Goal: Obtain resource: Download file/media

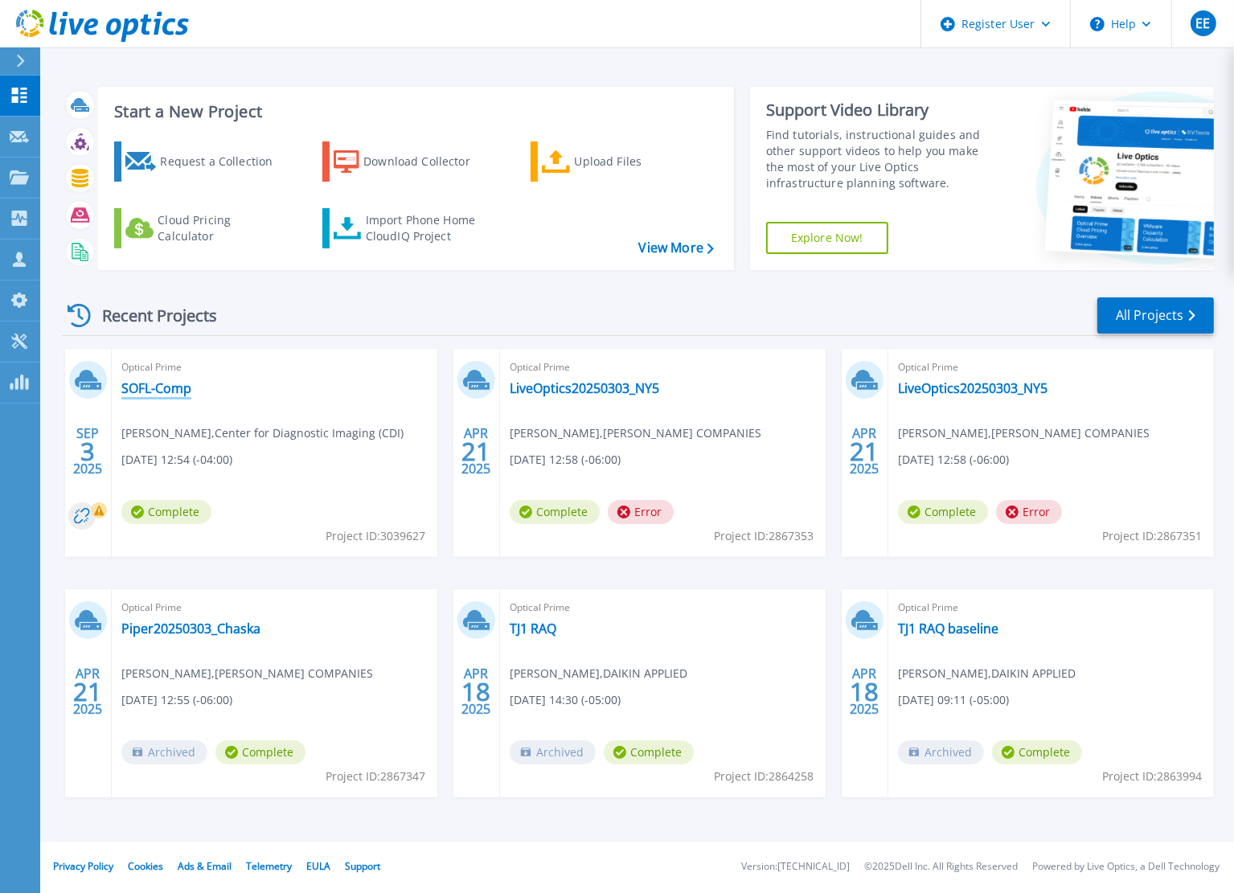
click at [151, 391] on link "SOFL-Comp" at bounding box center [156, 388] width 70 height 16
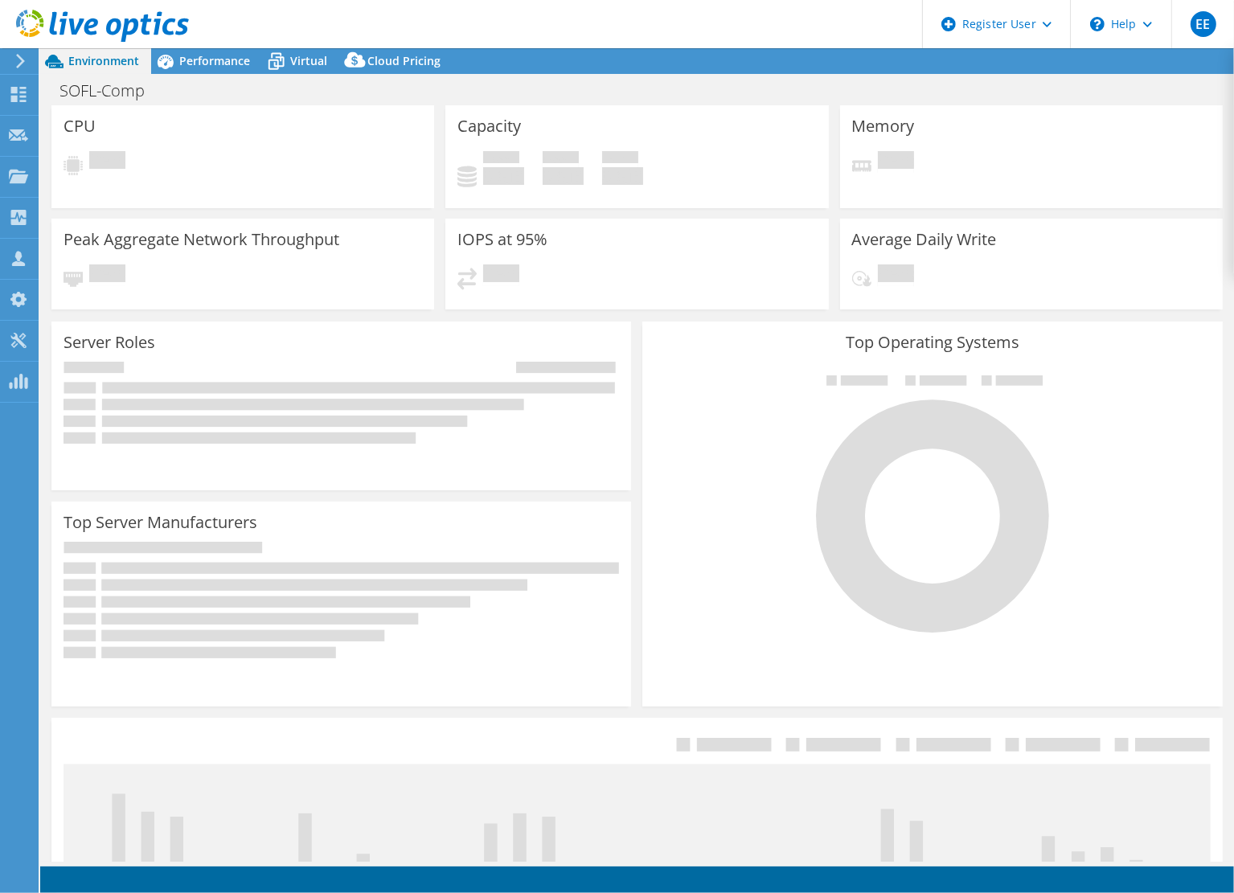
select select "USEast"
select select "USD"
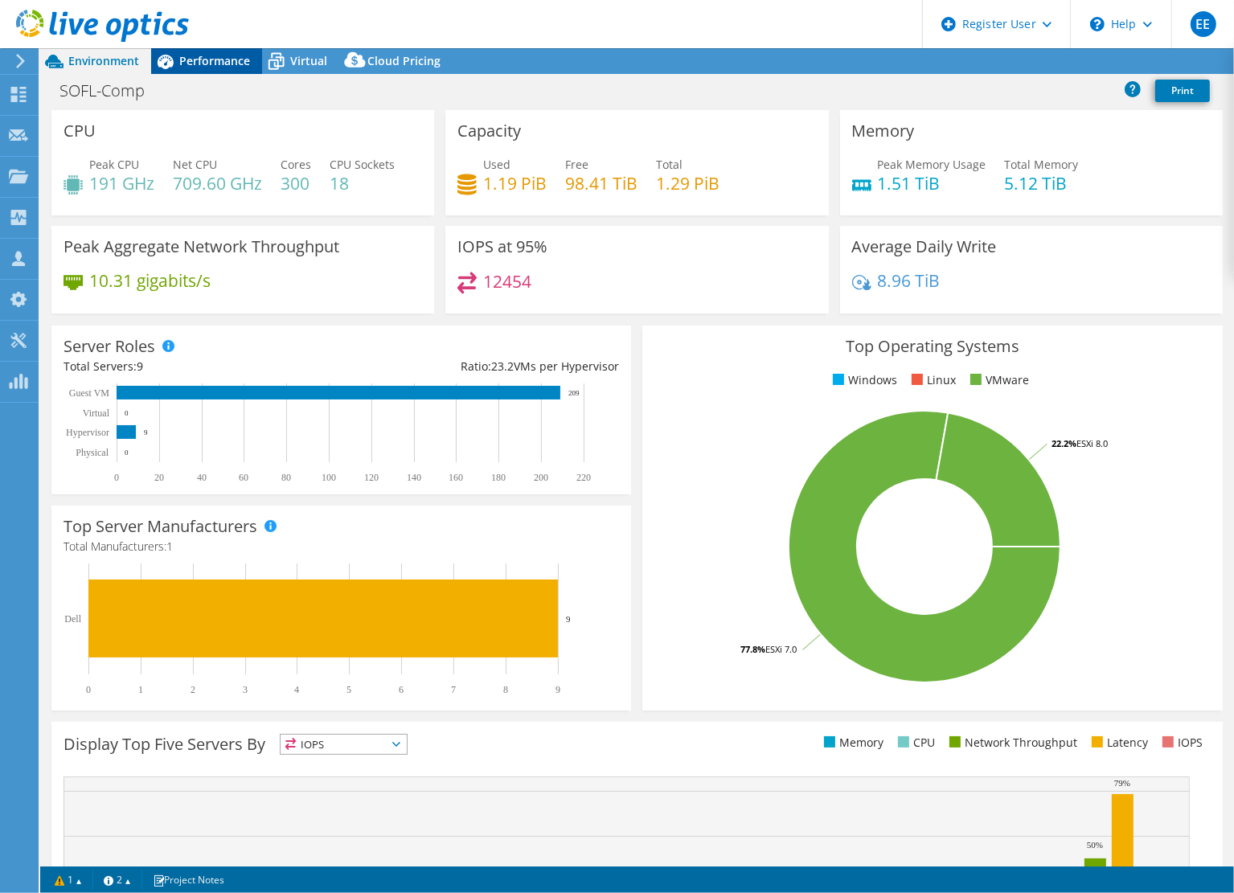
click at [220, 58] on span "Performance" at bounding box center [214, 60] width 71 height 15
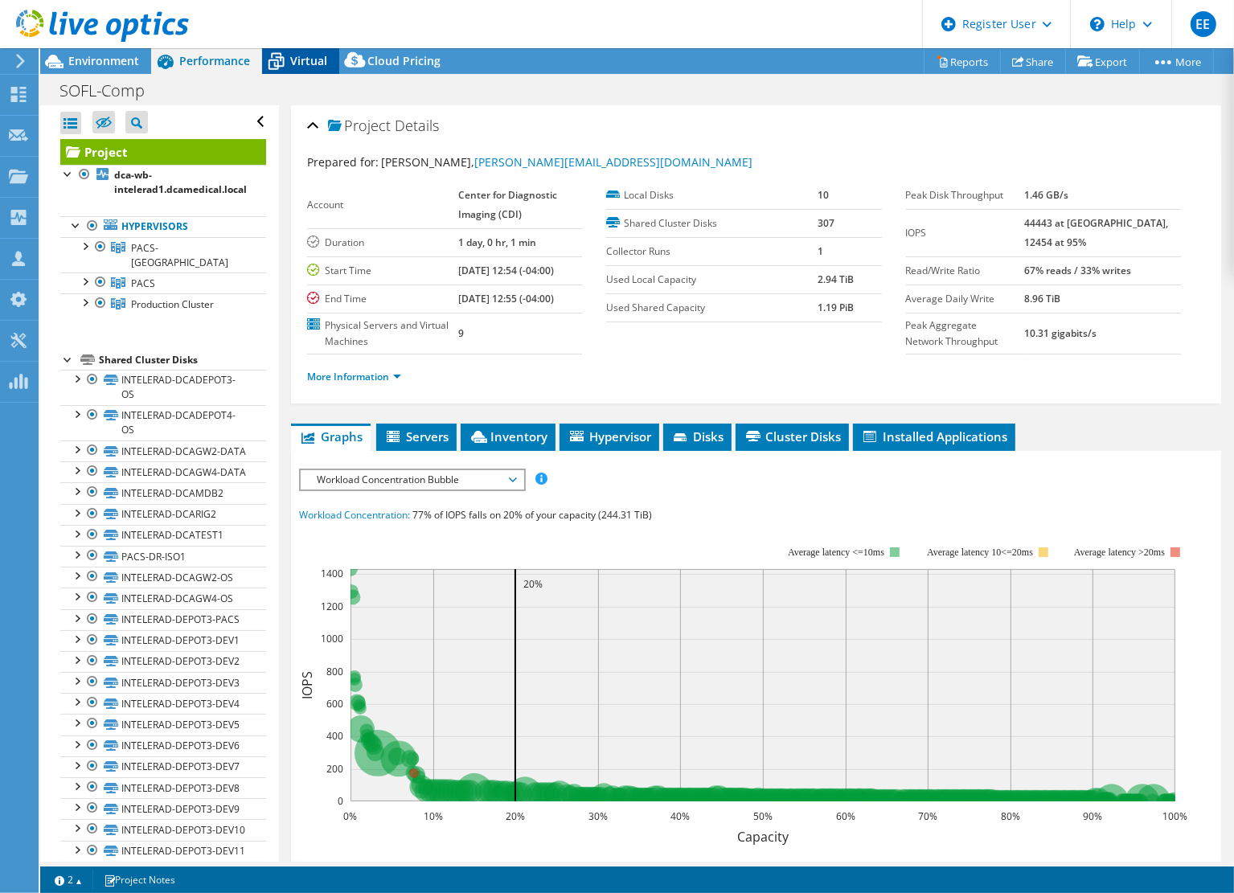
click at [287, 60] on icon at bounding box center [276, 61] width 28 height 28
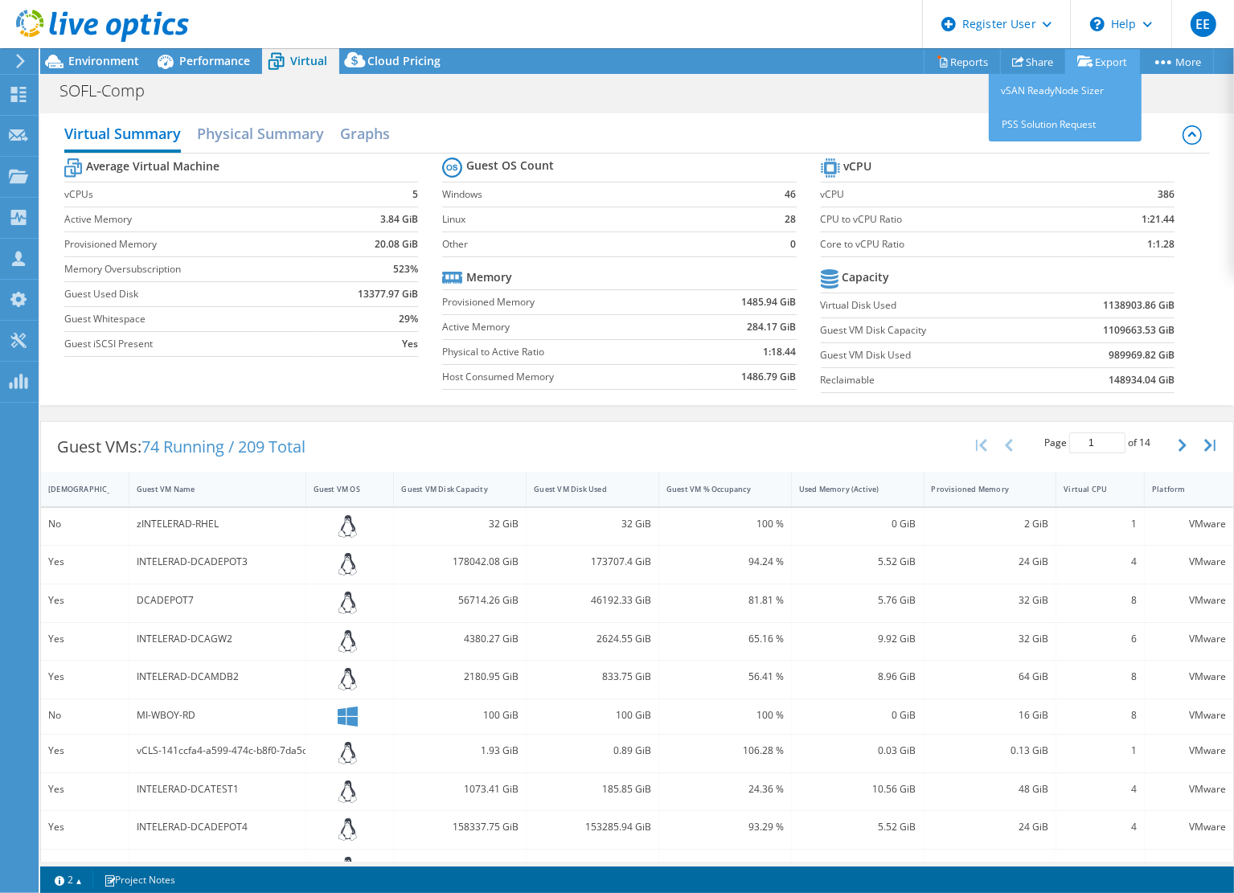
click at [1108, 67] on link "Export" at bounding box center [1102, 61] width 75 height 25
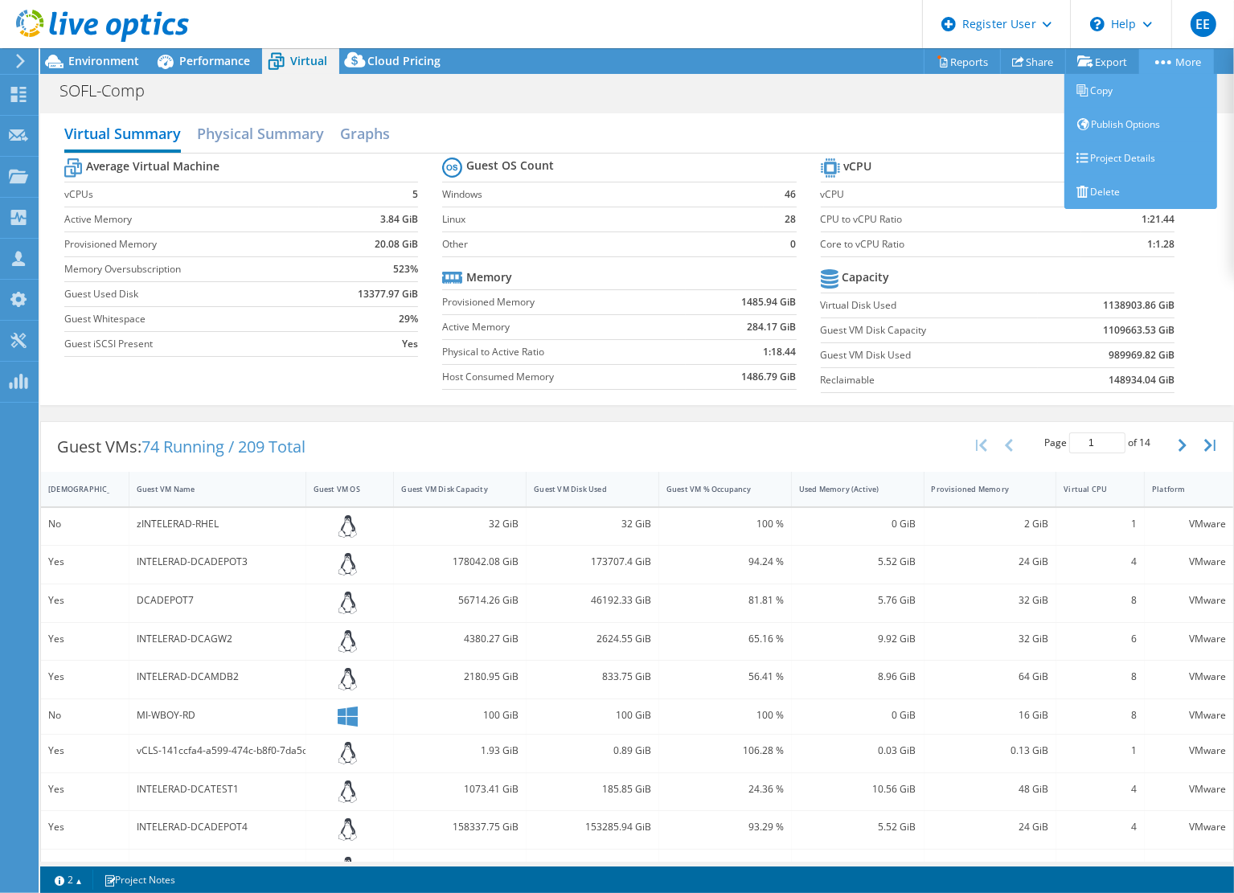
click at [1187, 60] on link "More" at bounding box center [1176, 61] width 75 height 25
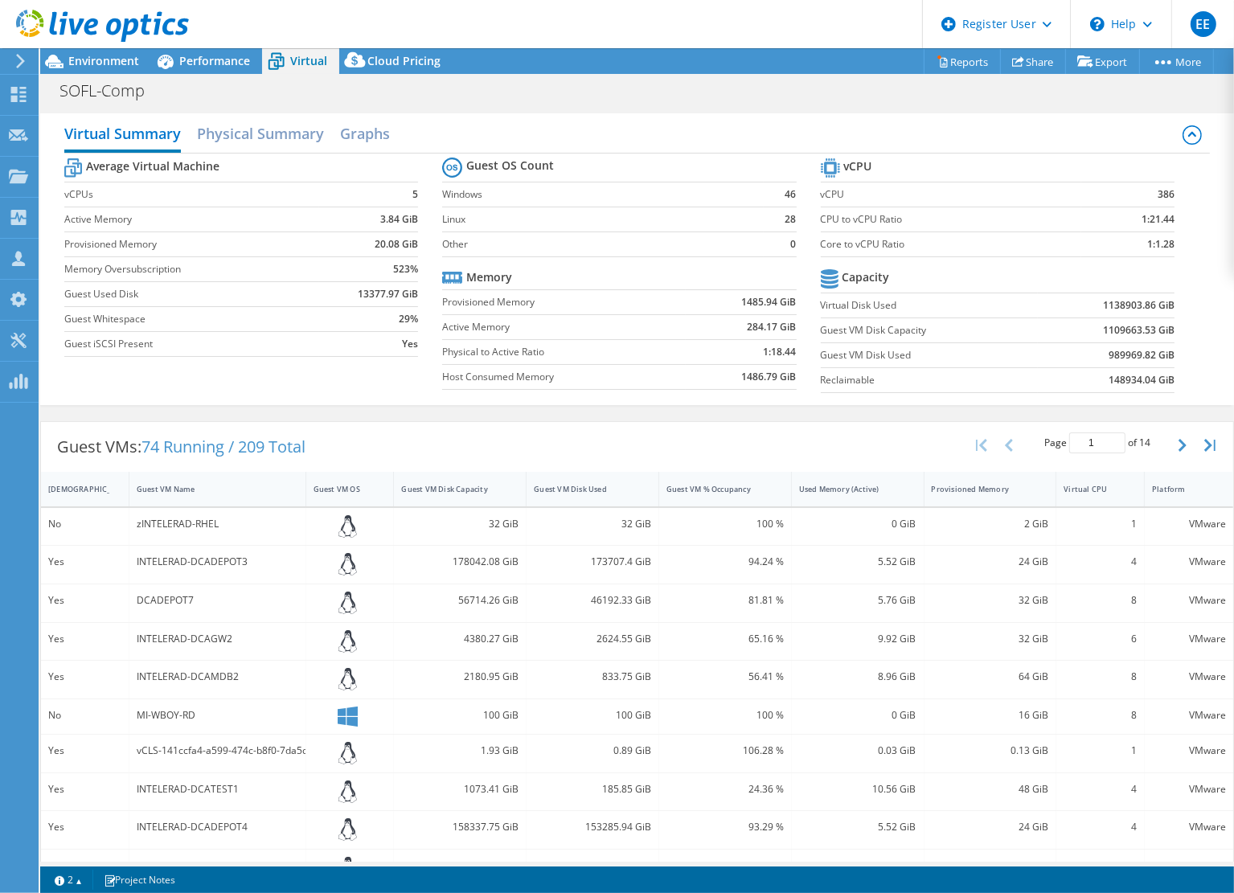
click at [505, 446] on div "Guest VMs: 74 Running / 209 Total Page 1 of 14 5 rows 10 rows 20 rows 25 rows 5…" at bounding box center [637, 447] width 1192 height 50
click at [1180, 43] on div "EE" at bounding box center [1203, 24] width 63 height 48
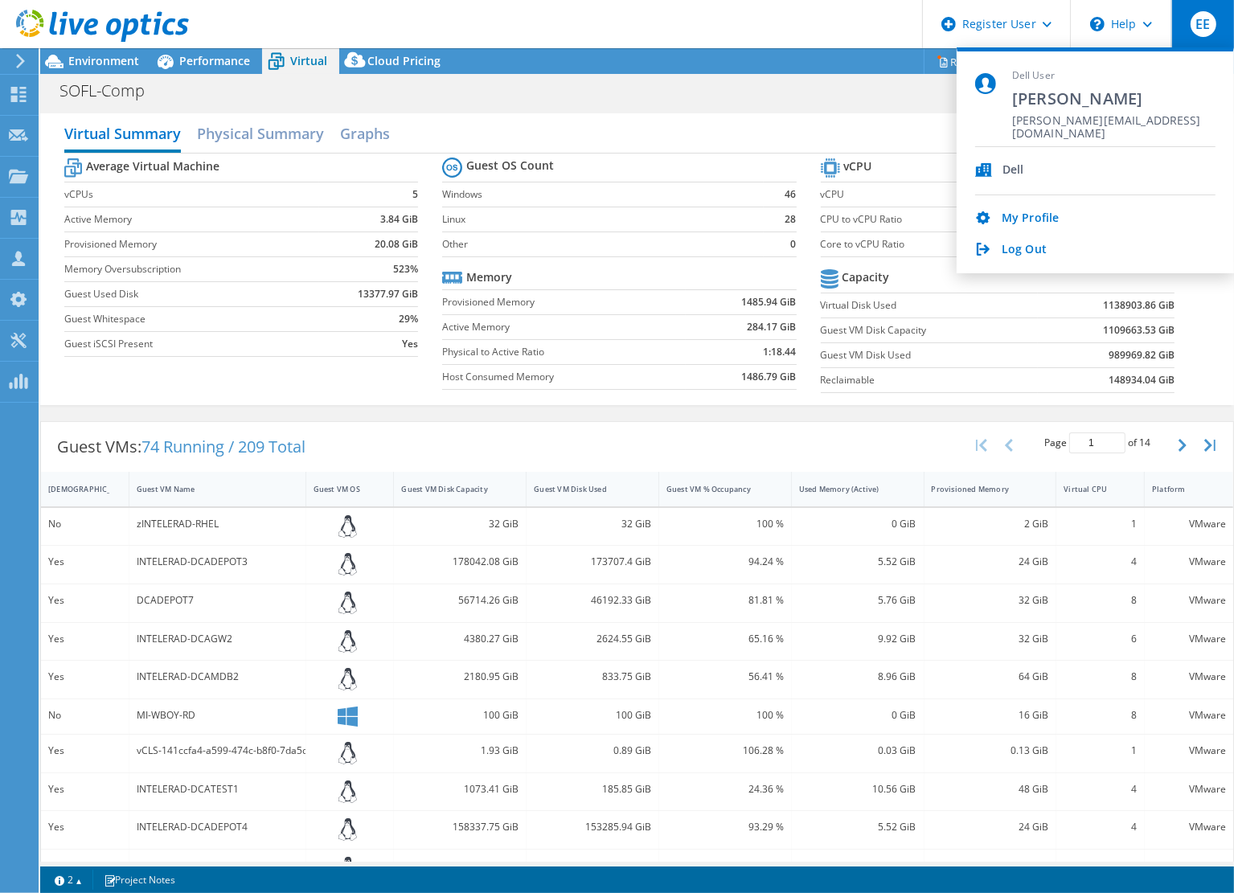
click at [1186, 33] on div "EE" at bounding box center [1203, 24] width 63 height 48
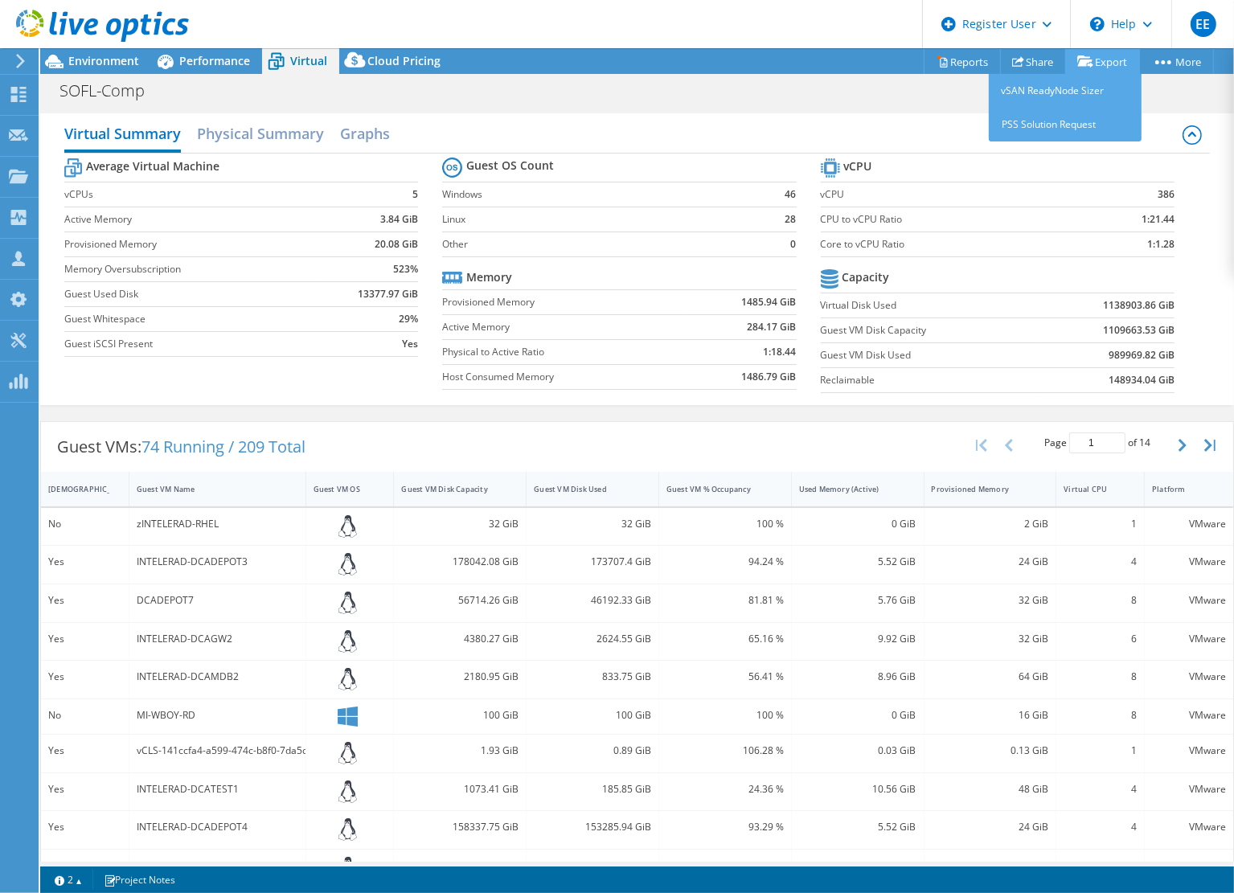
click at [1092, 64] on link "Export" at bounding box center [1102, 61] width 75 height 25
click at [733, 427] on div "Guest VMs: 74 Running / 209 Total Page 1 of 14 5 rows 10 rows 20 rows 25 rows 5…" at bounding box center [637, 447] width 1192 height 50
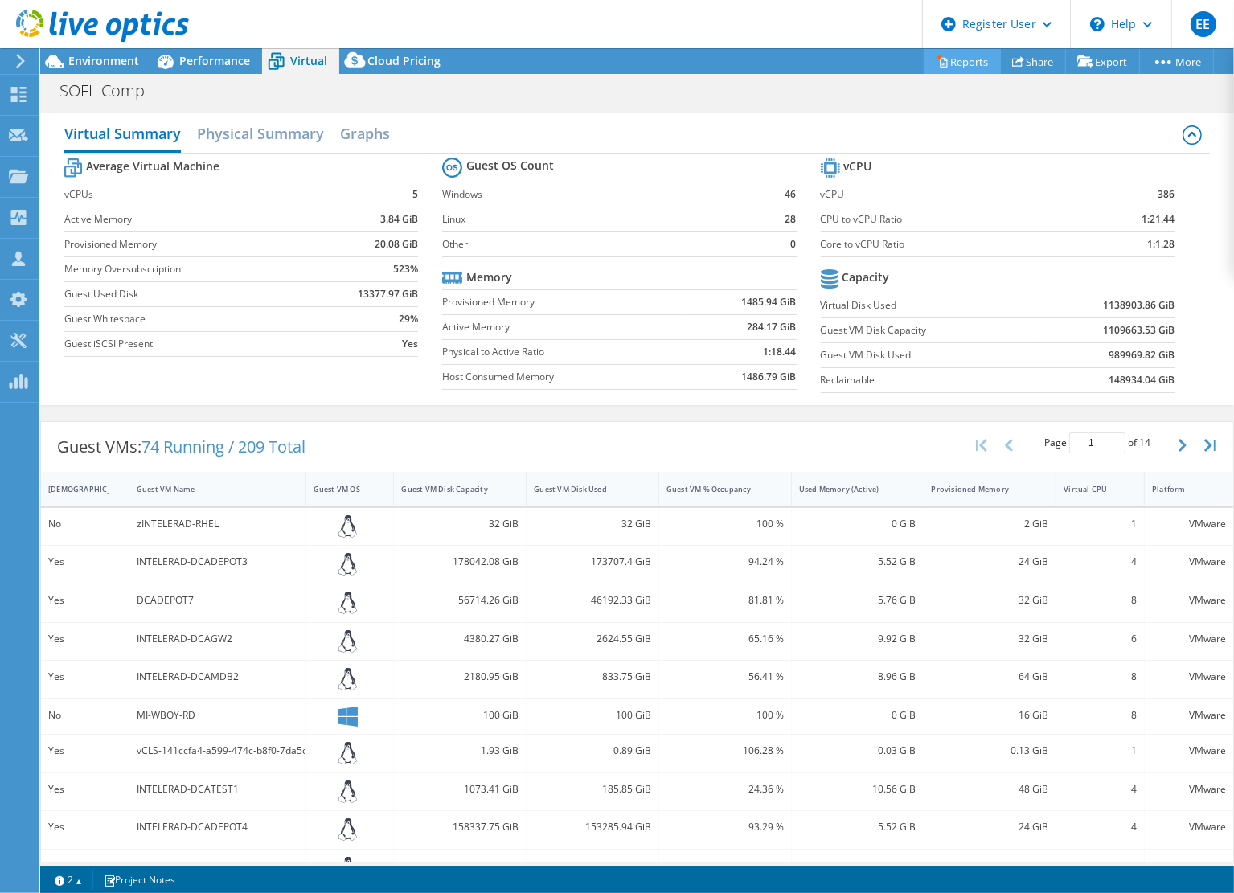
click at [965, 56] on link "Reports" at bounding box center [962, 61] width 77 height 25
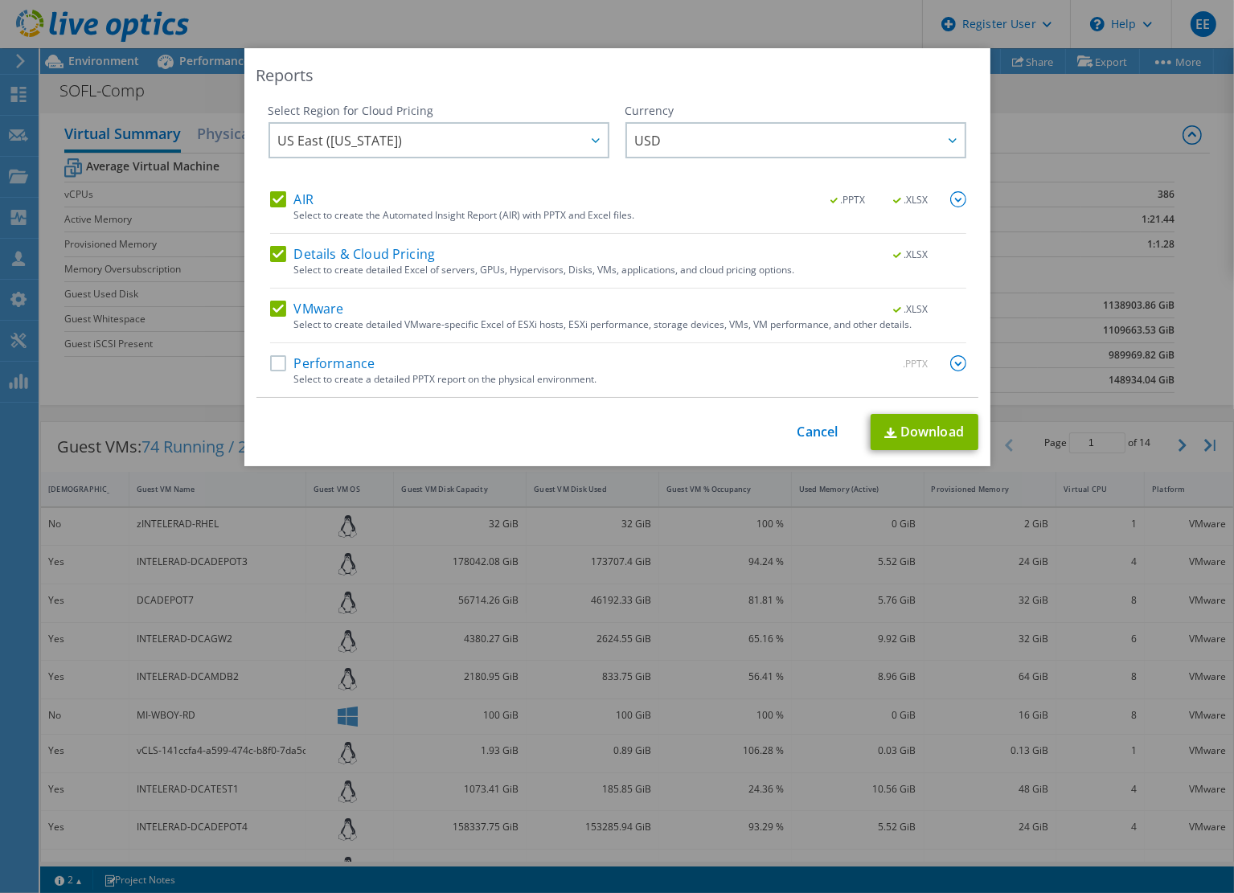
click at [279, 251] on label "Details & Cloud Pricing" at bounding box center [353, 254] width 166 height 16
click at [0, 0] on input "Details & Cloud Pricing" at bounding box center [0, 0] width 0 height 0
click at [281, 200] on label "AIR" at bounding box center [291, 199] width 43 height 16
click at [0, 0] on input "AIR" at bounding box center [0, 0] width 0 height 0
click at [930, 434] on link "Download" at bounding box center [925, 432] width 108 height 36
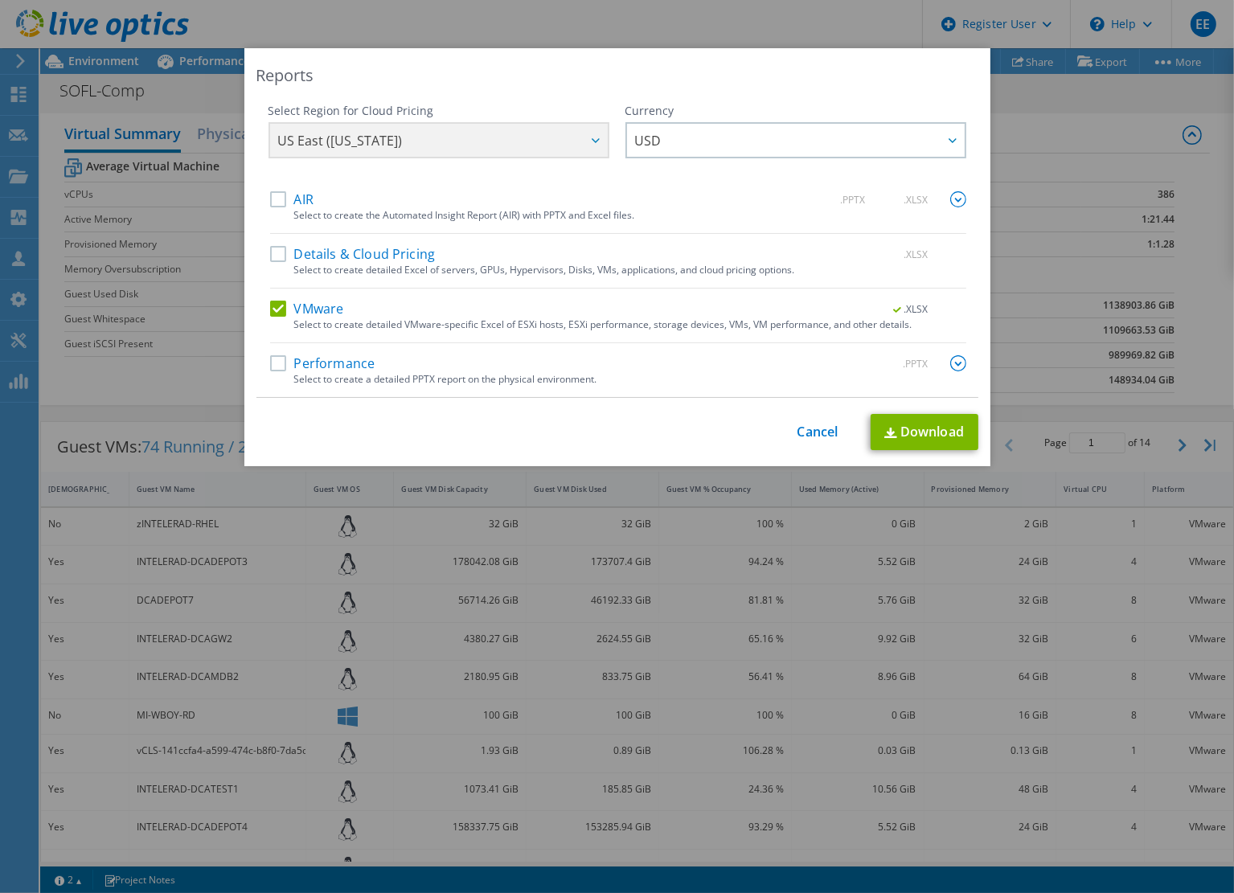
click at [801, 421] on div "This process may take a while, please wait... Cancel Download" at bounding box center [618, 432] width 722 height 36
click at [831, 433] on link "Cancel" at bounding box center [818, 432] width 41 height 15
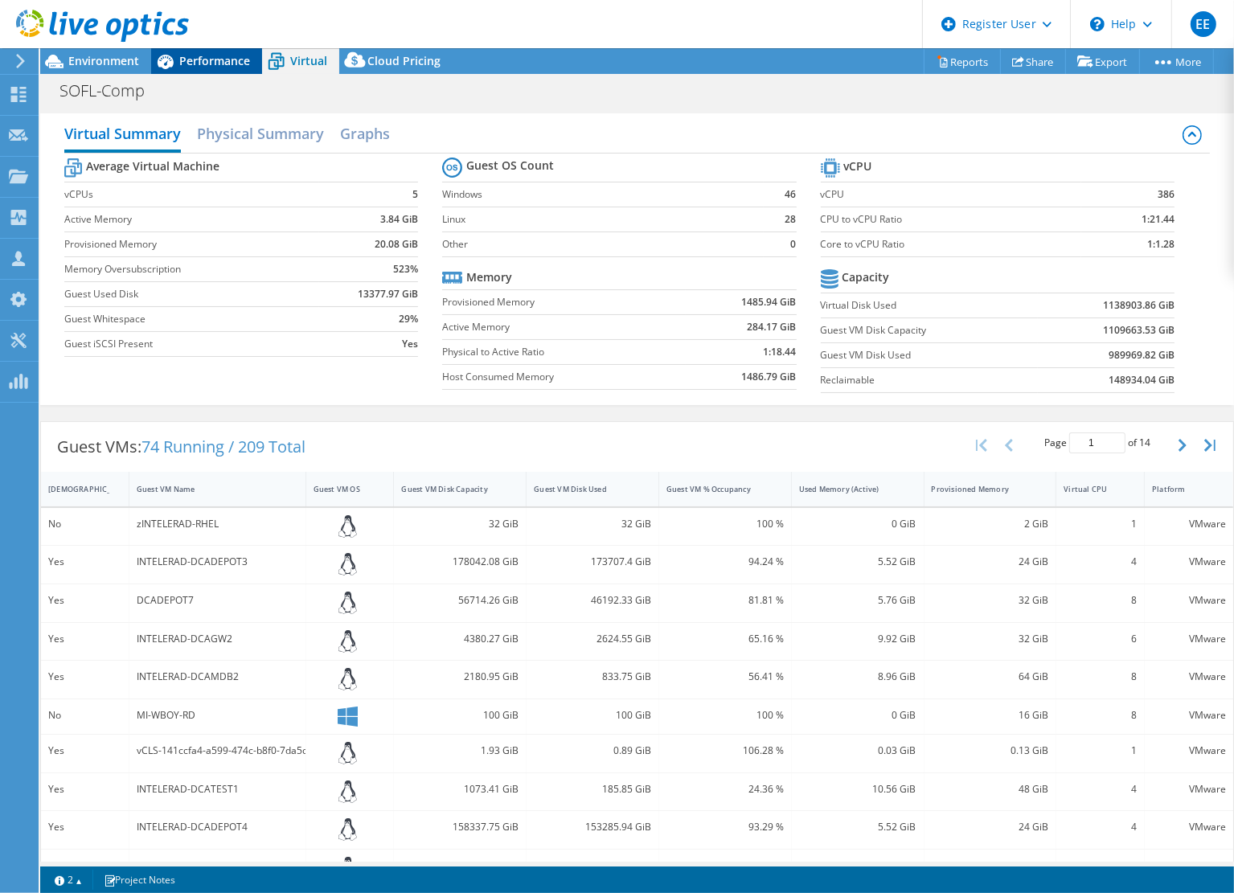
click at [200, 64] on span "Performance" at bounding box center [214, 60] width 71 height 15
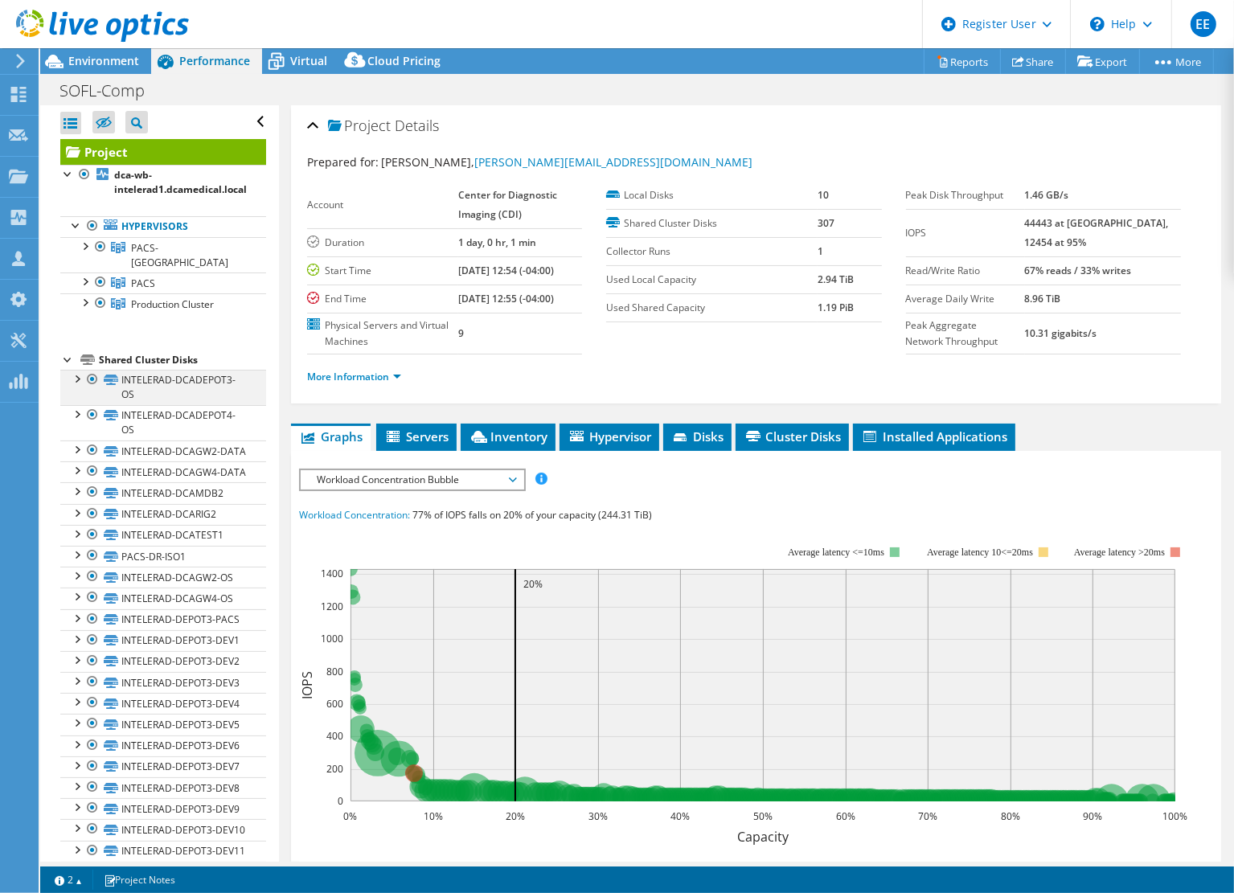
click at [80, 370] on div at bounding box center [76, 378] width 16 height 16
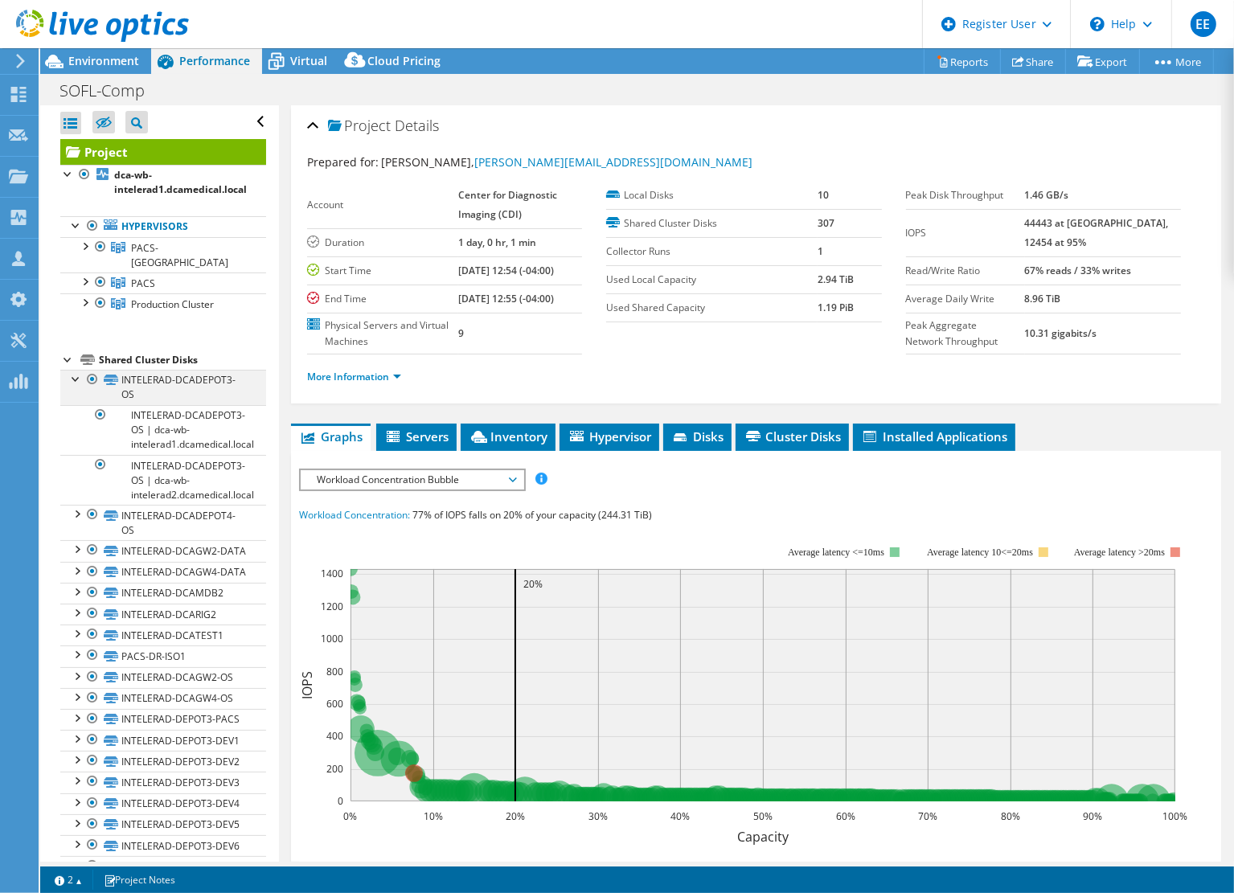
click at [72, 370] on div at bounding box center [76, 378] width 16 height 16
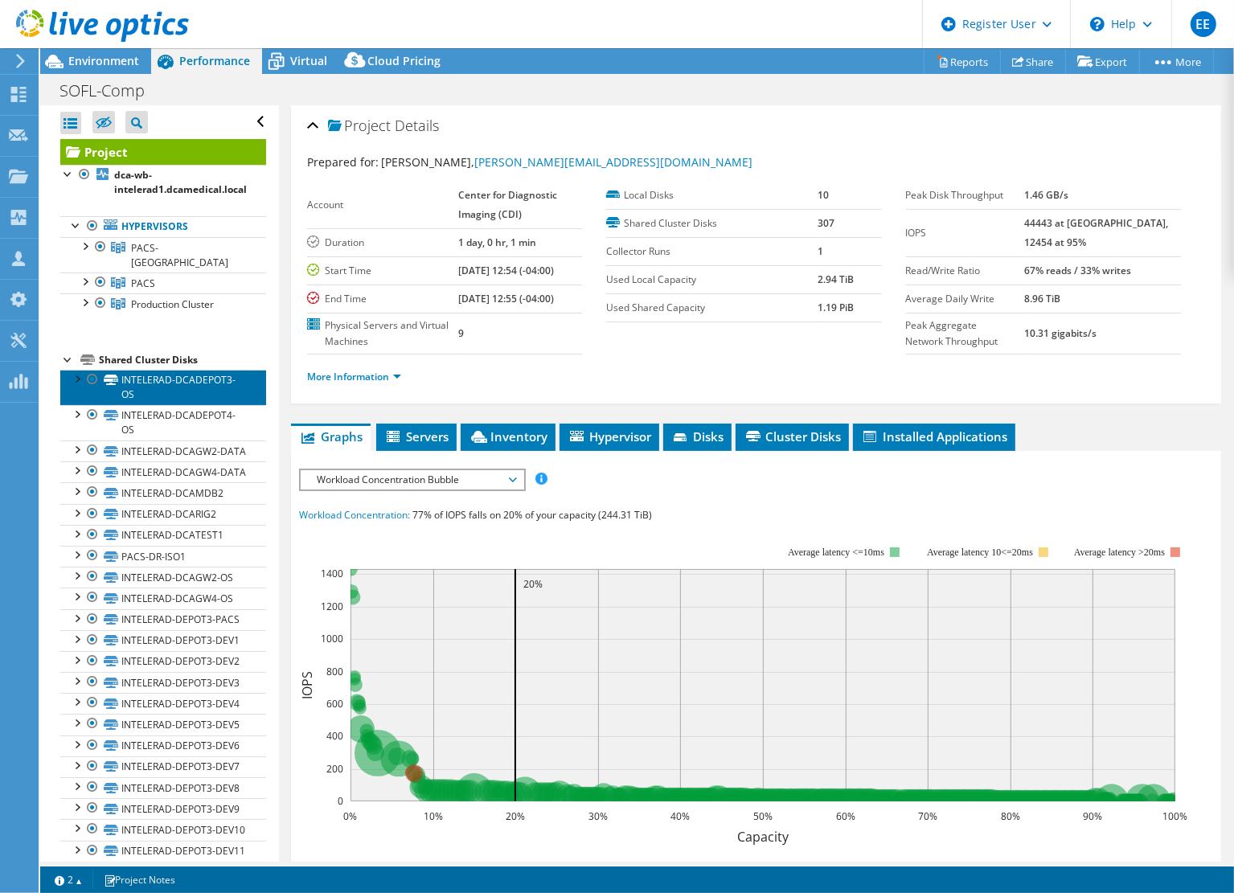
click at [212, 372] on link "INTELERAD-DCADEPOT3-OS" at bounding box center [163, 387] width 206 height 35
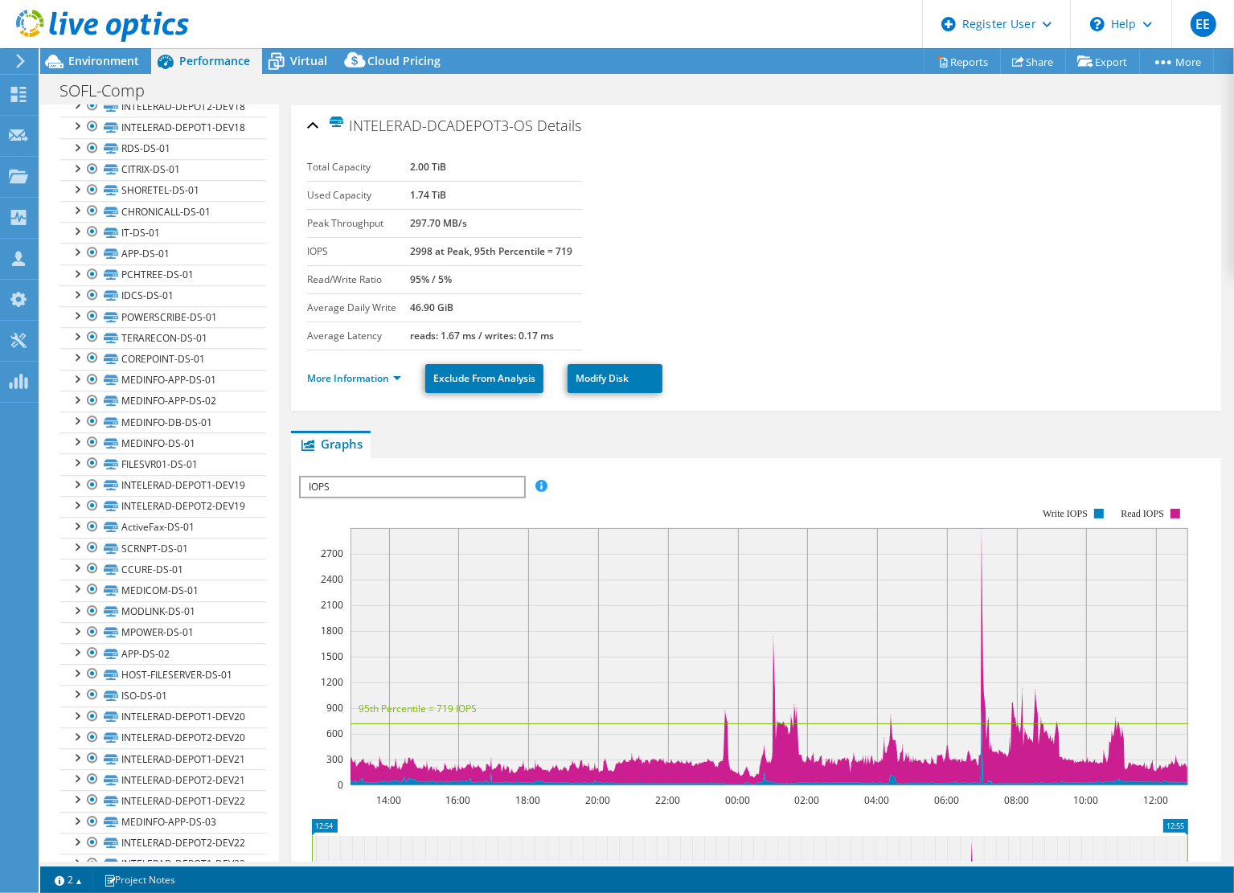
scroll to position [4258, 0]
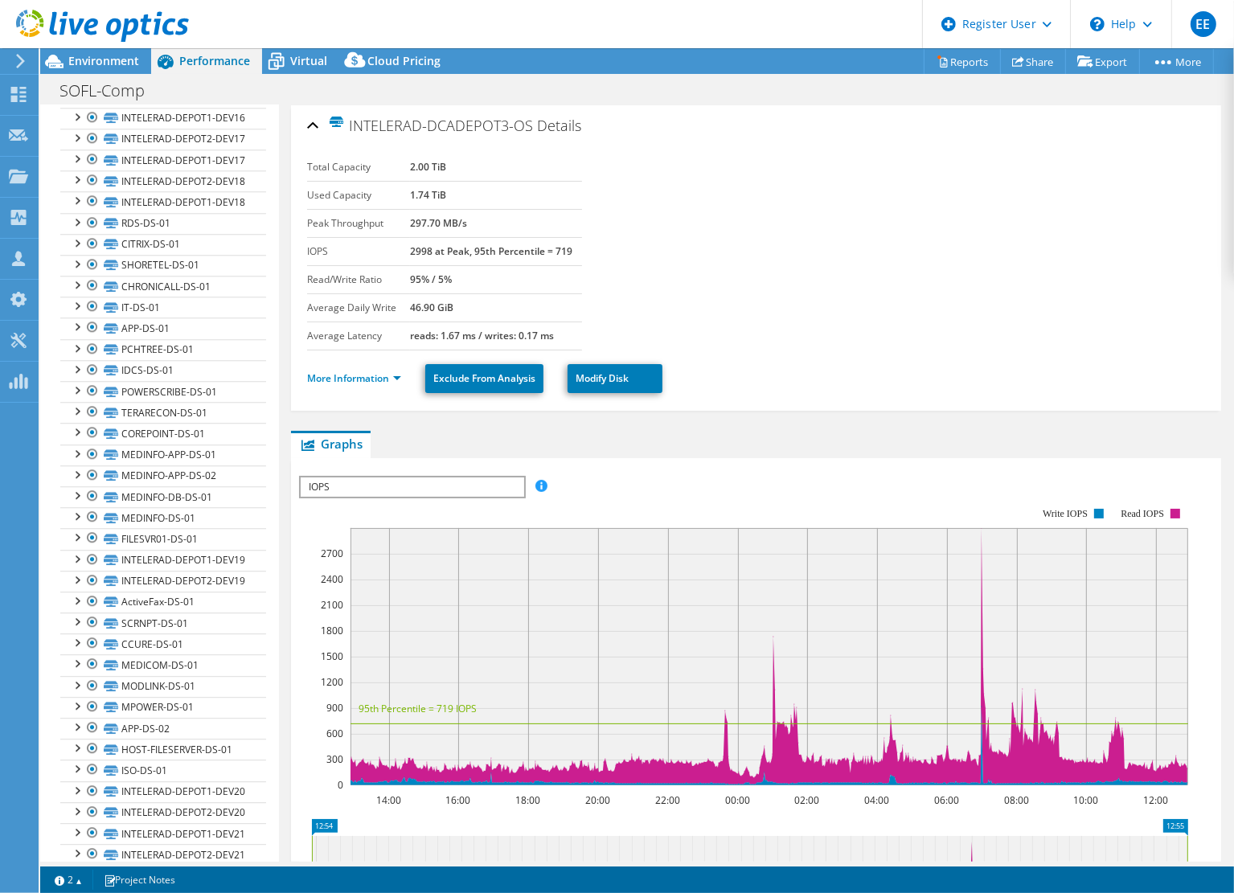
click at [279, 474] on div "INTELERAD-DCADEPOT3-OS Details Total Capacity 2.00 TiB Used Capacity 1.74 TiB P…" at bounding box center [756, 620] width 954 height 1031
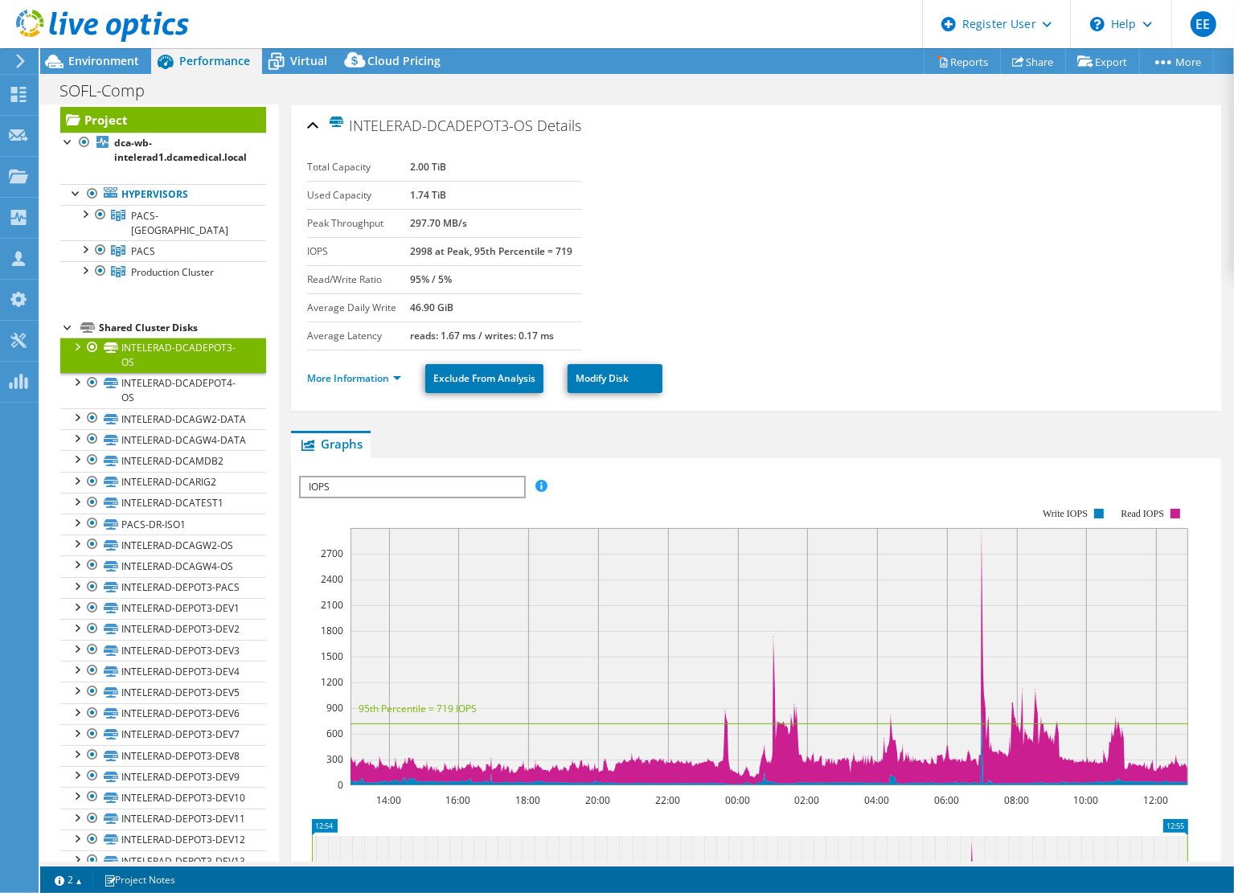
scroll to position [0, 0]
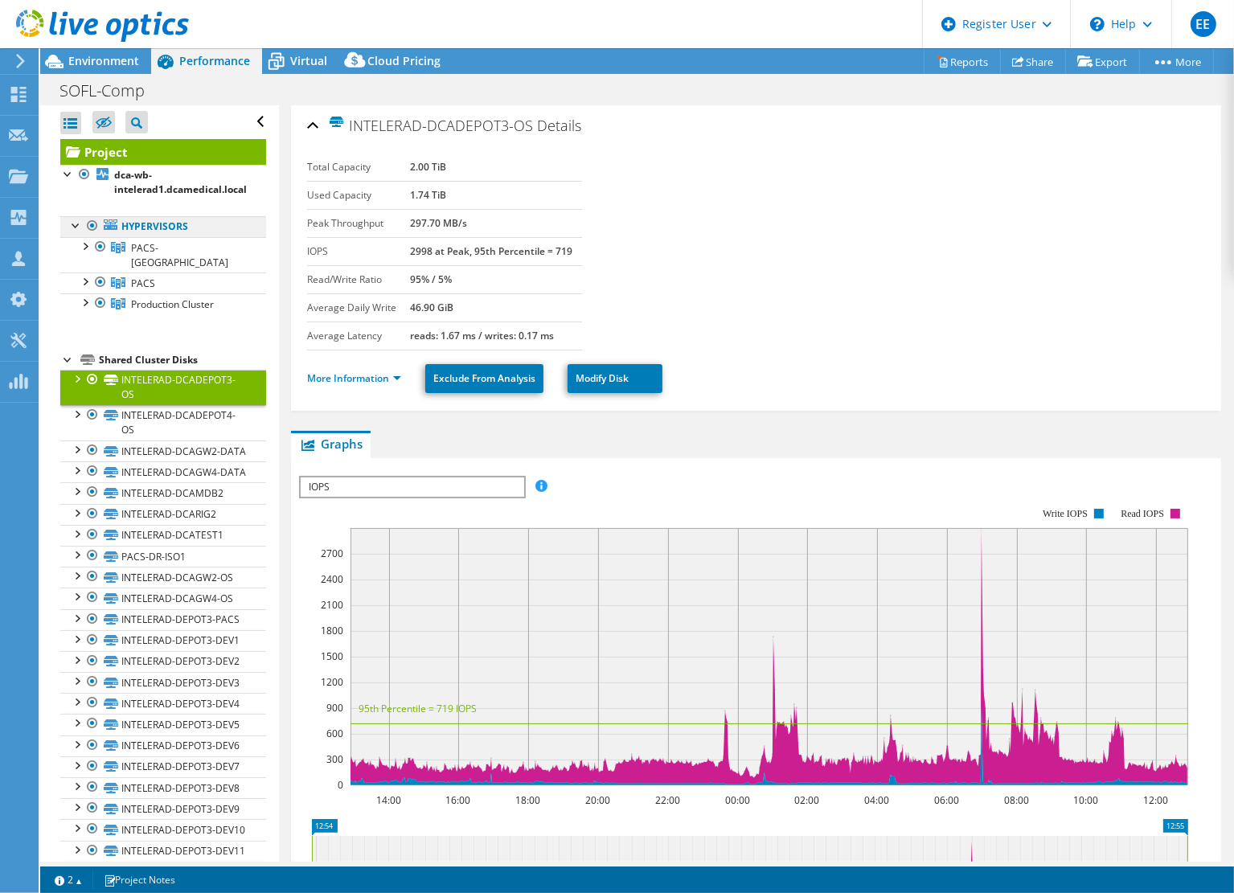
click at [175, 228] on link "Hypervisors" at bounding box center [163, 226] width 206 height 21
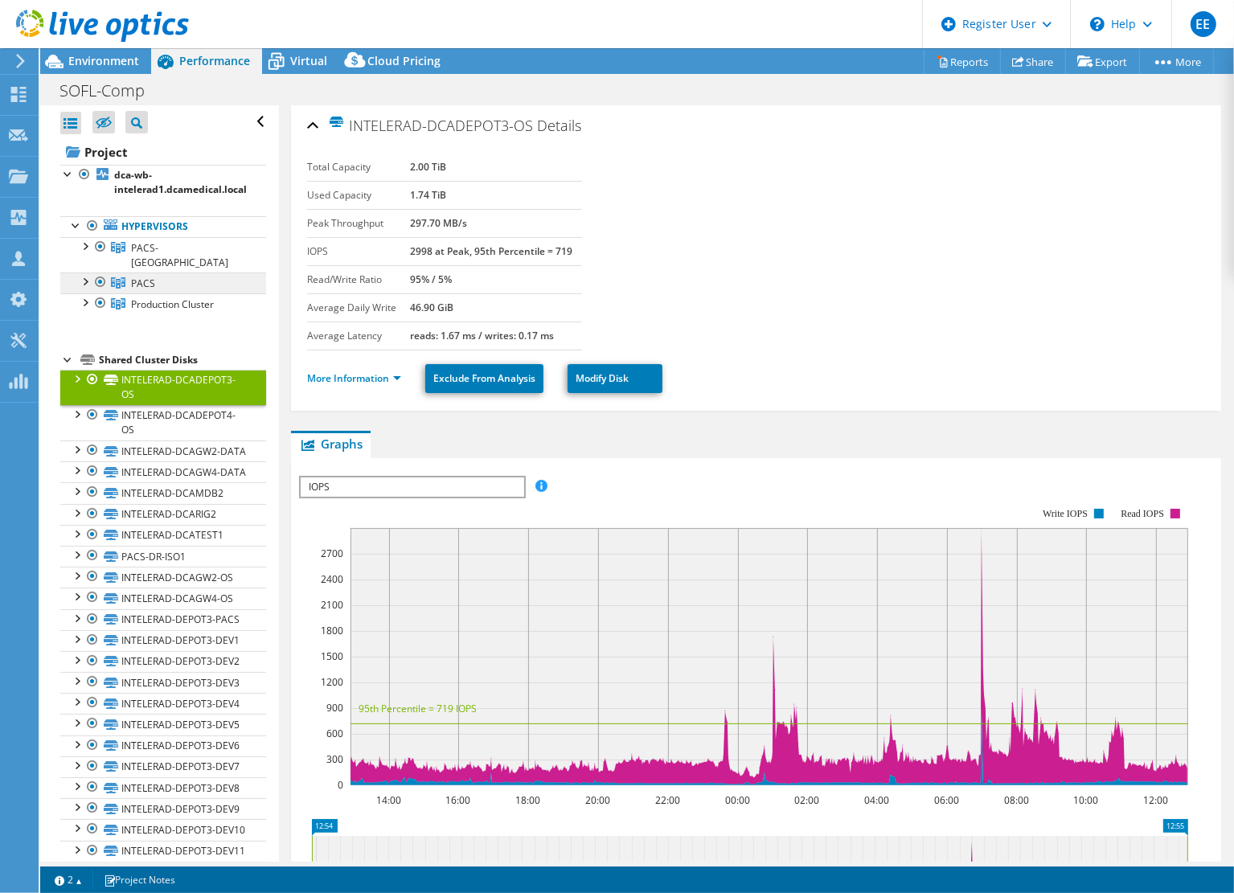
click at [158, 273] on link "PACS" at bounding box center [163, 283] width 206 height 21
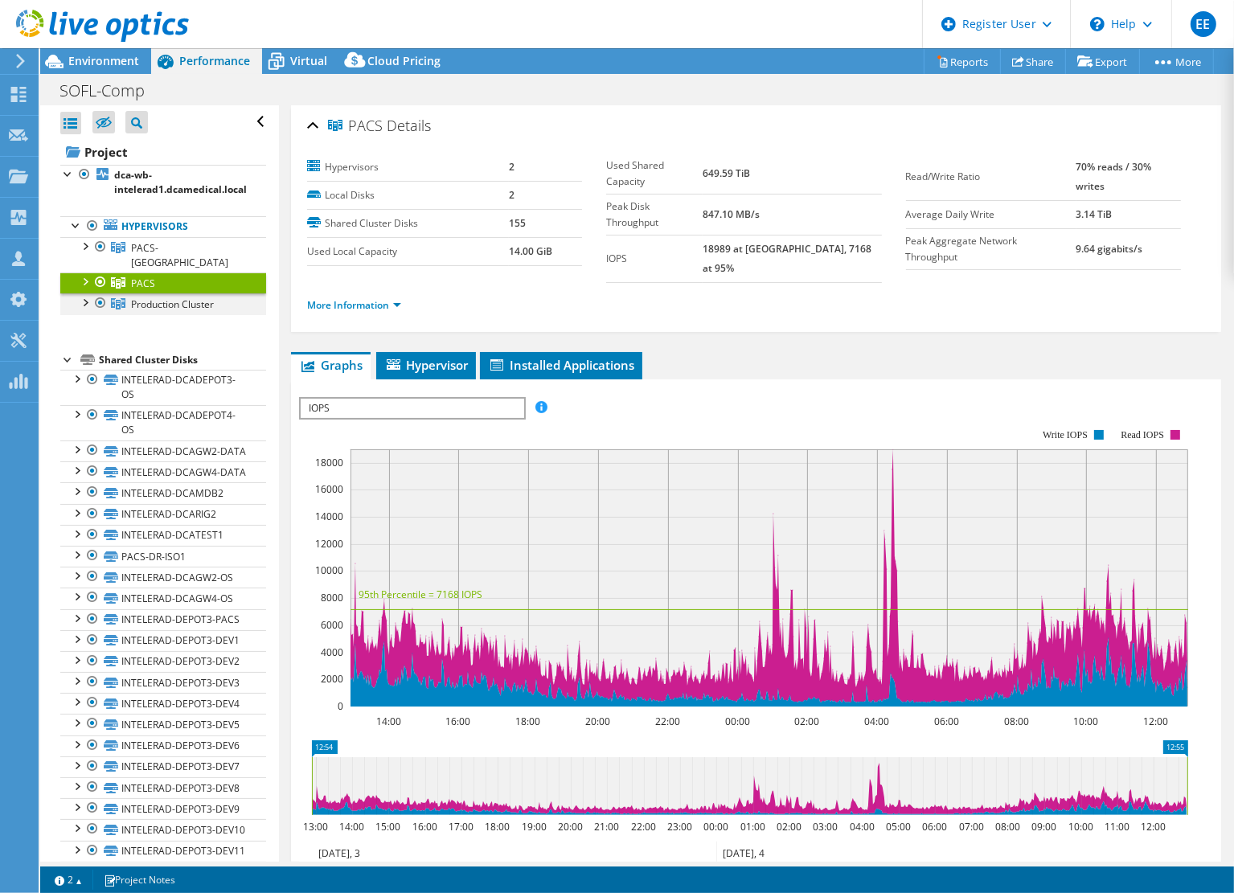
click at [90, 293] on div at bounding box center [84, 301] width 16 height 16
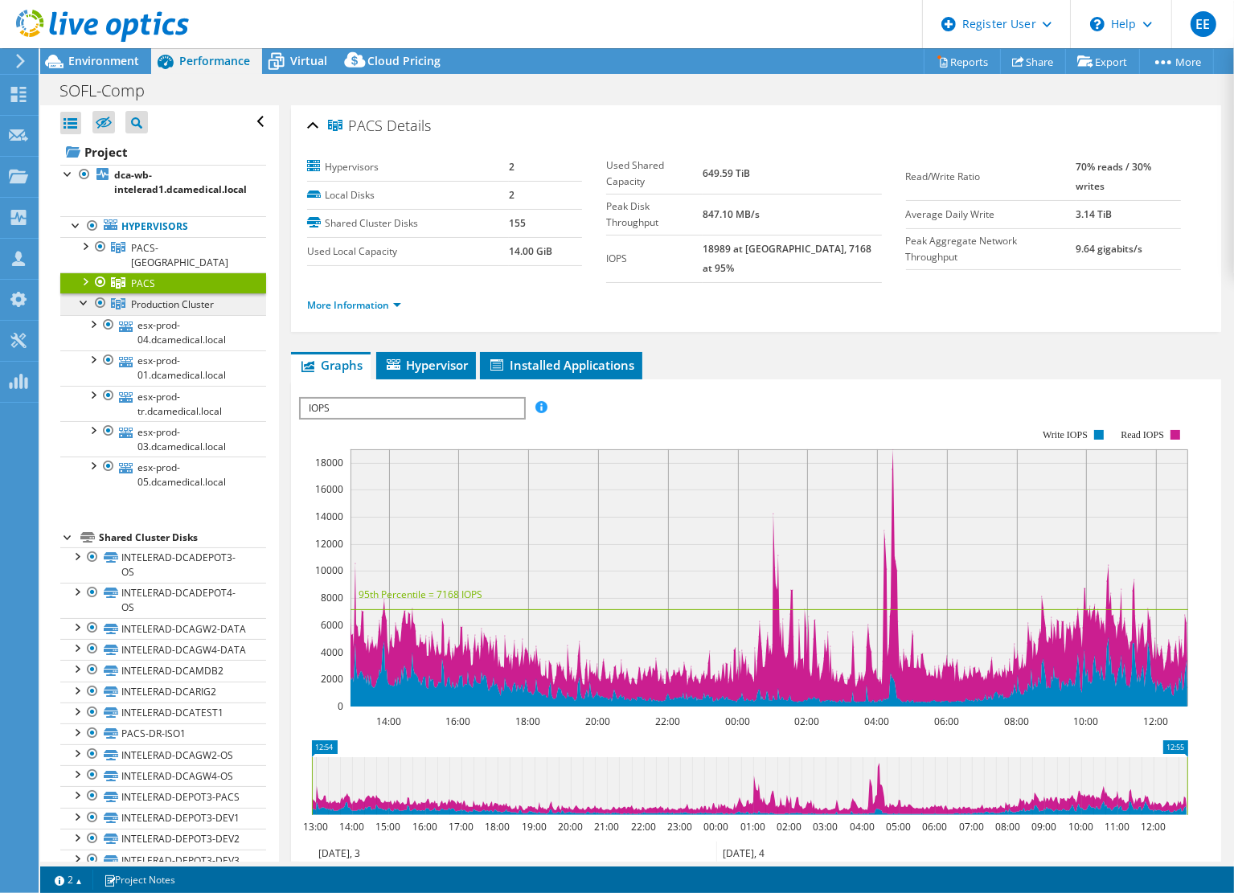
click at [154, 298] on span "Production Cluster" at bounding box center [172, 305] width 83 height 14
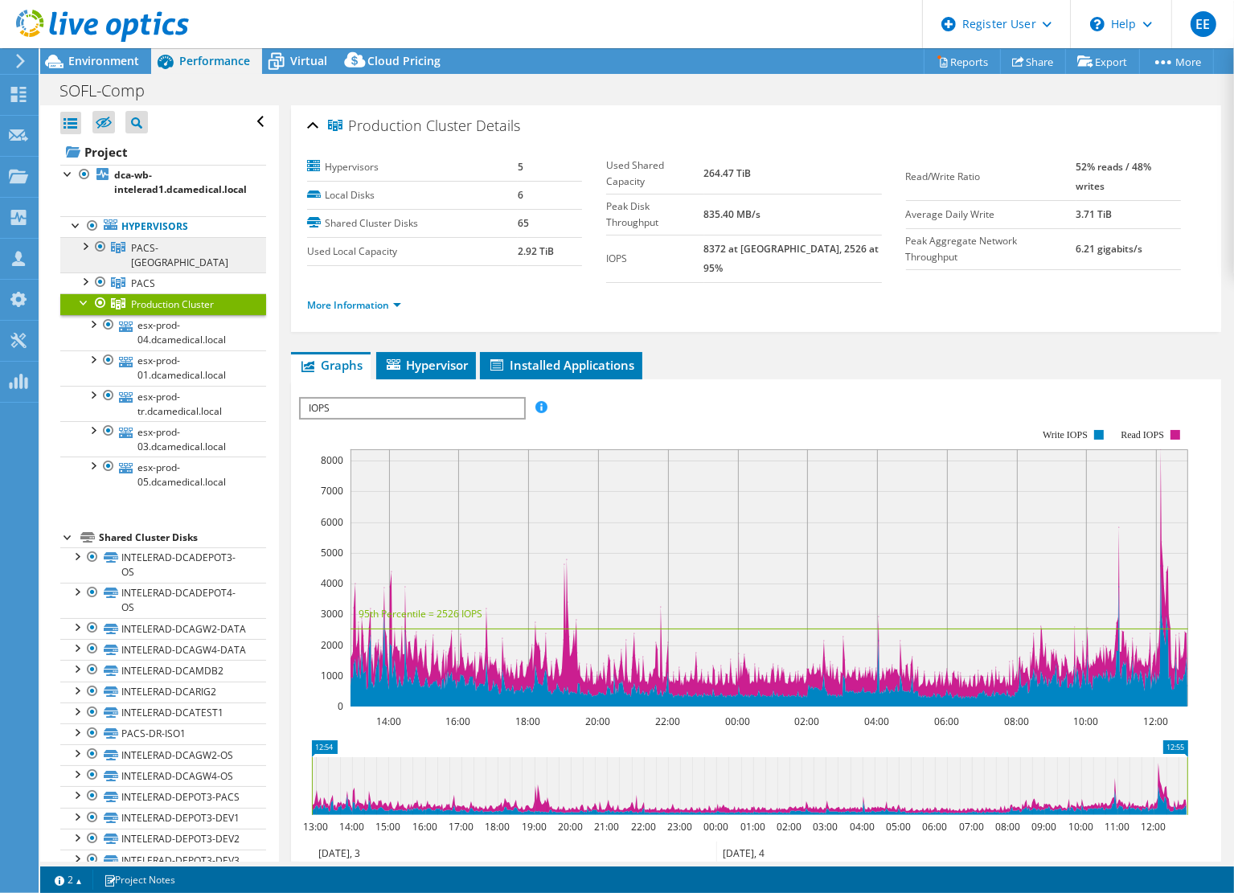
click at [150, 247] on span "PACS-[GEOGRAPHIC_DATA]" at bounding box center [179, 255] width 97 height 28
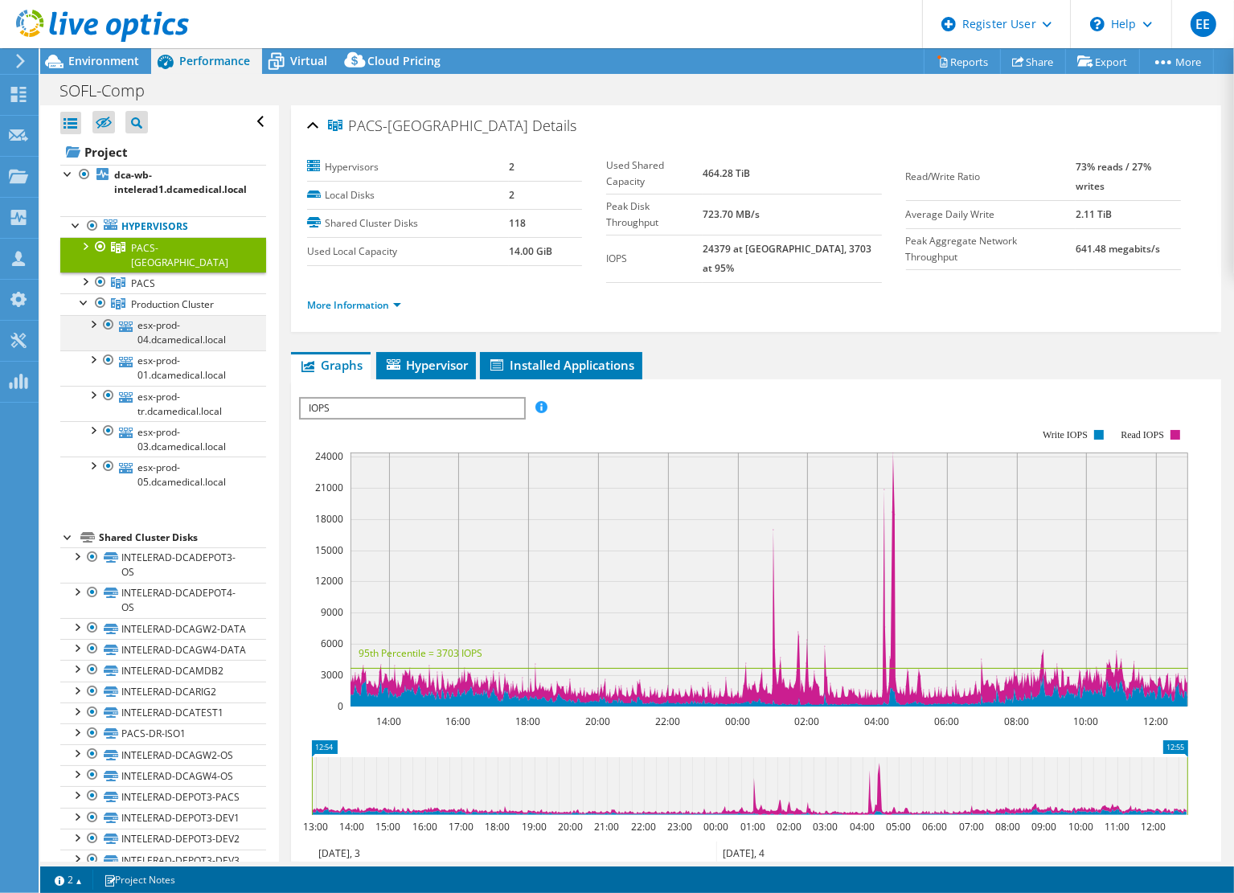
click at [94, 315] on div at bounding box center [92, 323] width 16 height 16
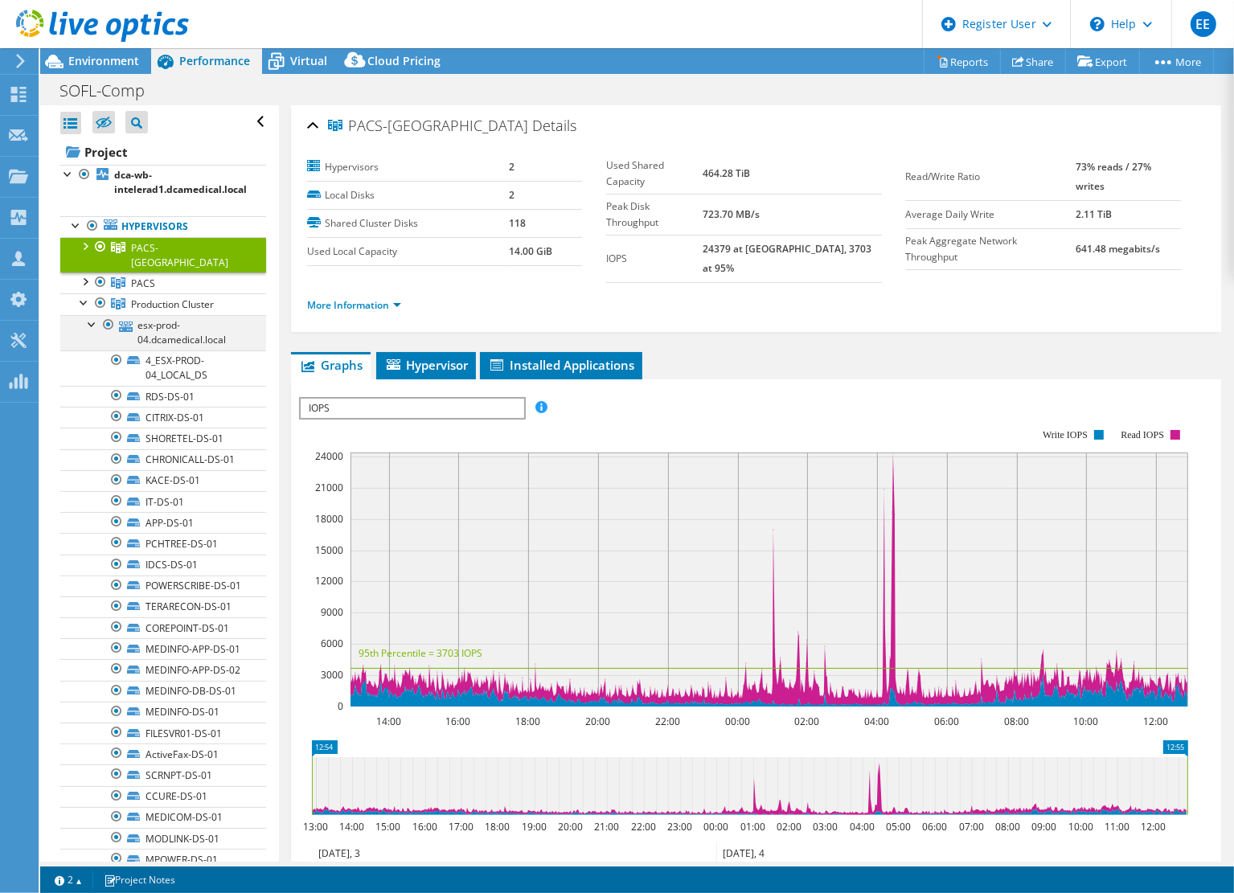
click at [90, 315] on div at bounding box center [92, 323] width 16 height 16
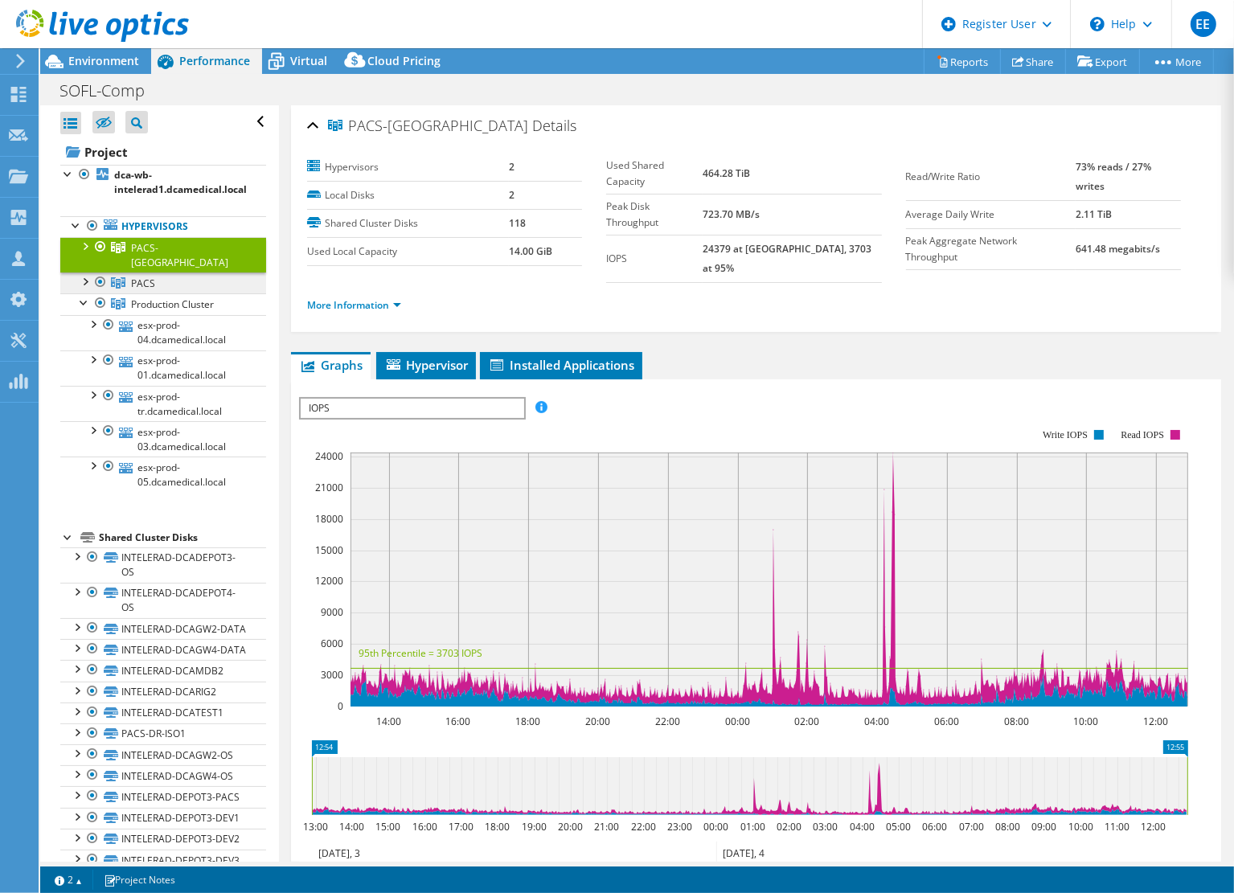
click at [171, 276] on link "PACS" at bounding box center [163, 283] width 206 height 21
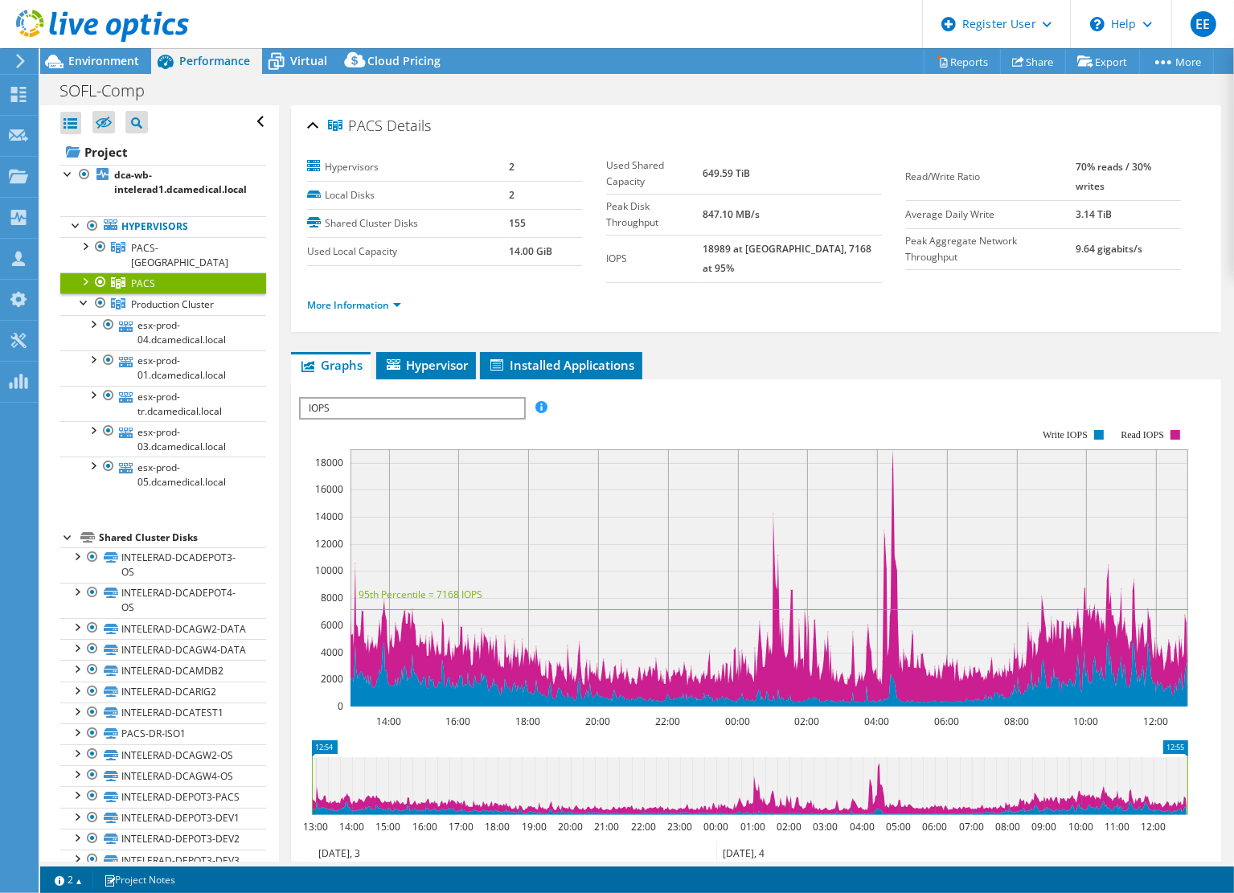
click at [87, 273] on div at bounding box center [84, 281] width 16 height 16
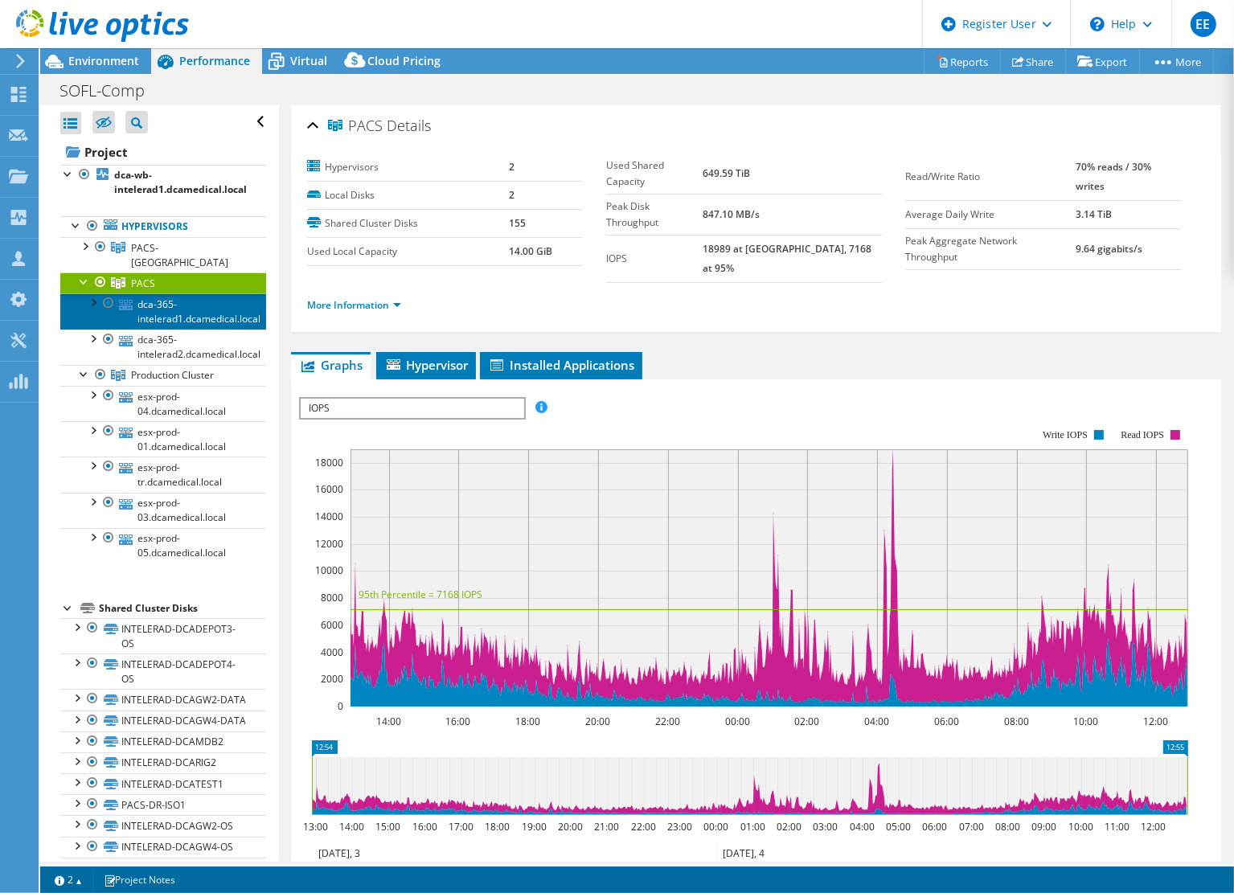
click at [215, 293] on link "dca-365-intelerad1.dcamedical.local" at bounding box center [163, 310] width 206 height 35
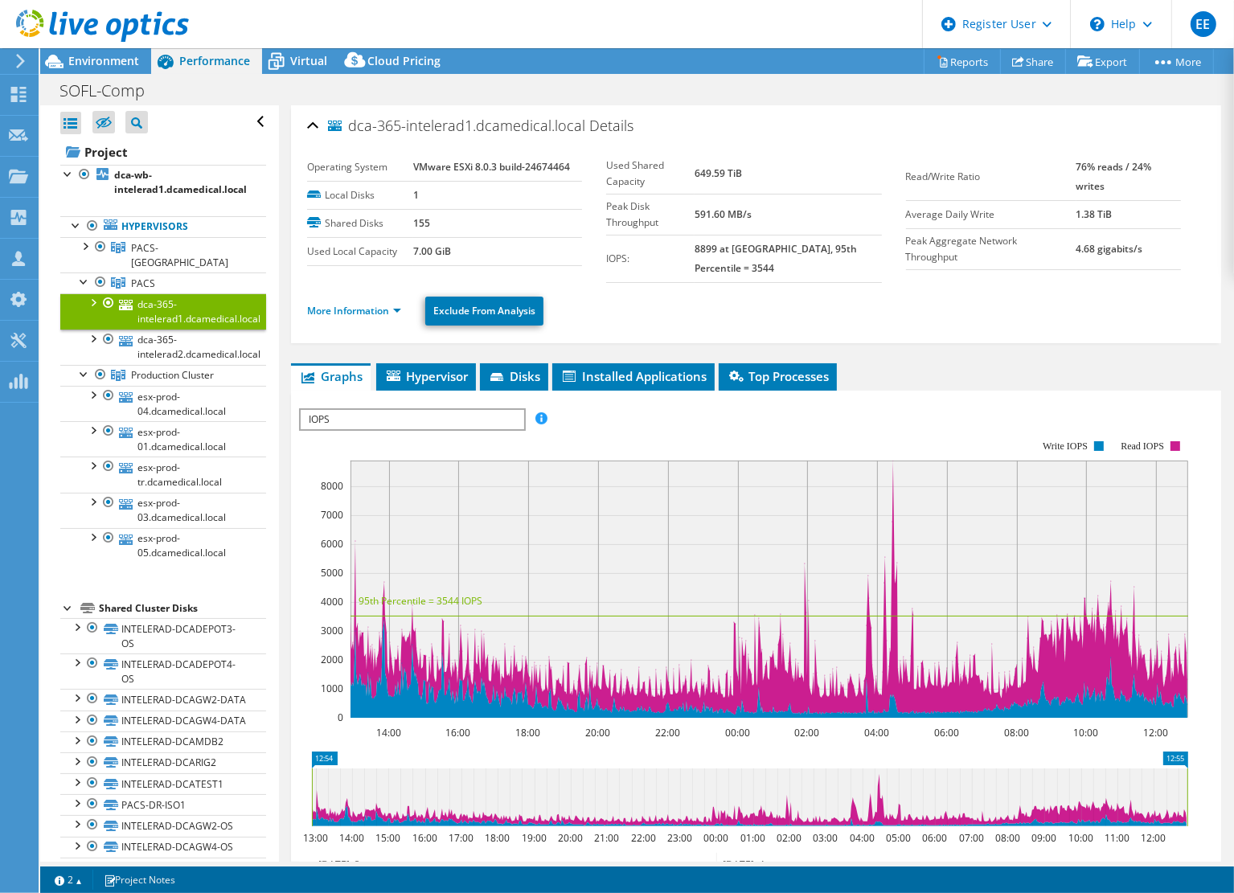
click at [92, 293] on div at bounding box center [92, 301] width 16 height 16
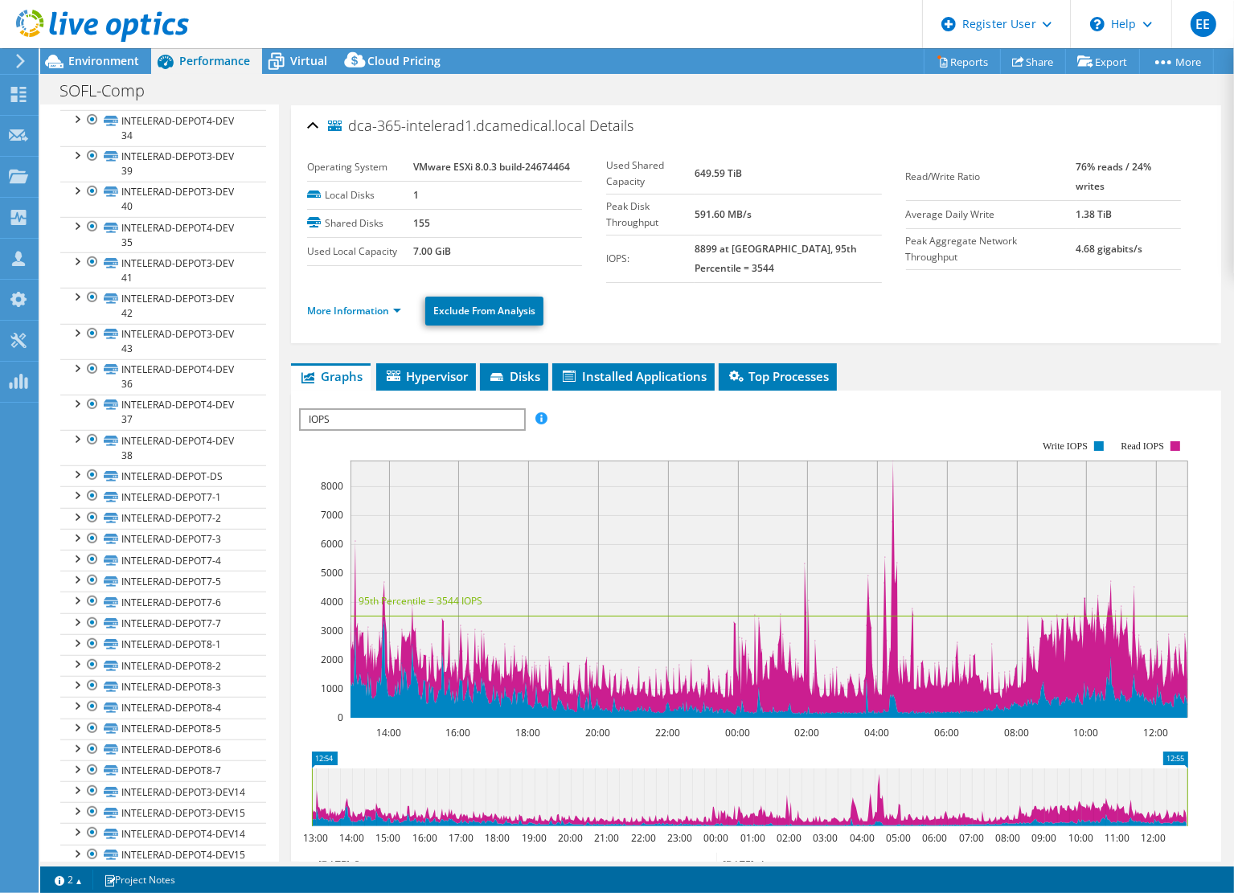
scroll to position [7611, 0]
